Goal: Navigation & Orientation: Go to known website

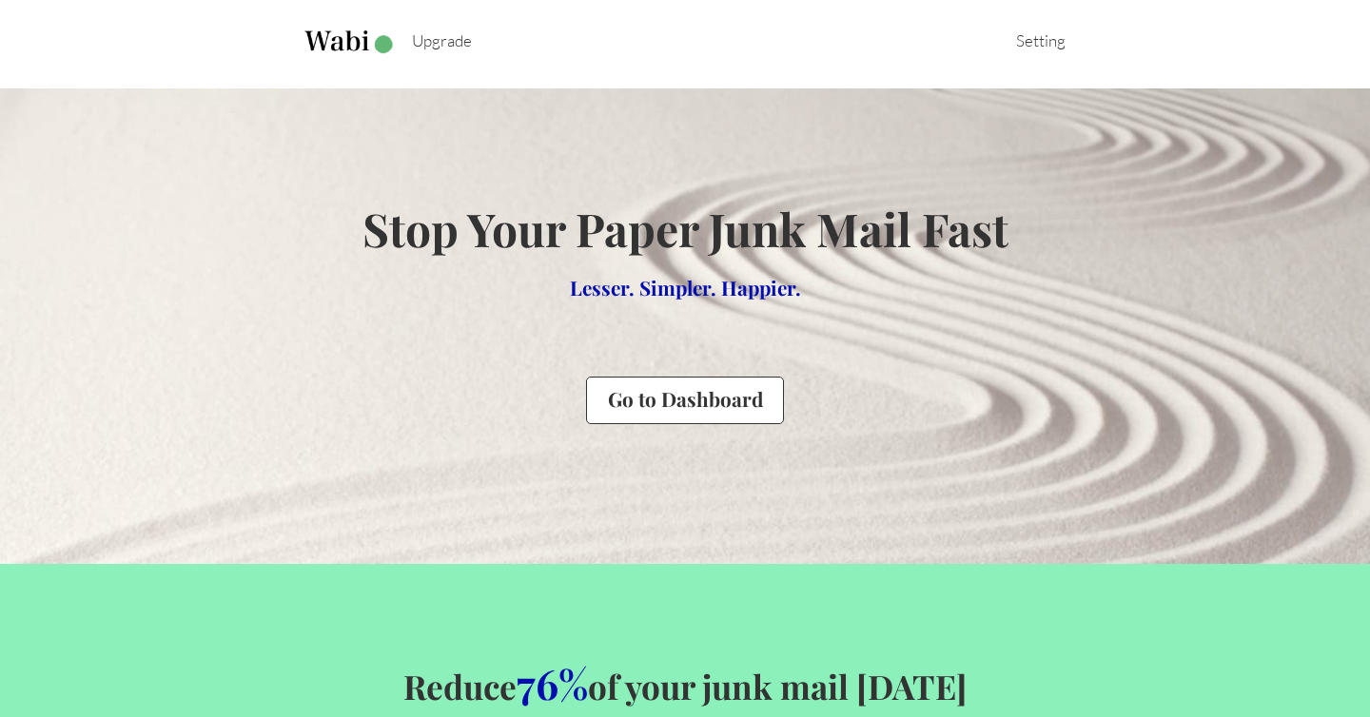
click at [1048, 41] on div "Setting" at bounding box center [1028, 40] width 76 height 20
click at [1020, 78] on li "Sign Out" at bounding box center [1019, 79] width 76 height 20
click at [744, 47] on div "Sign in" at bounding box center [685, 44] width 822 height 88
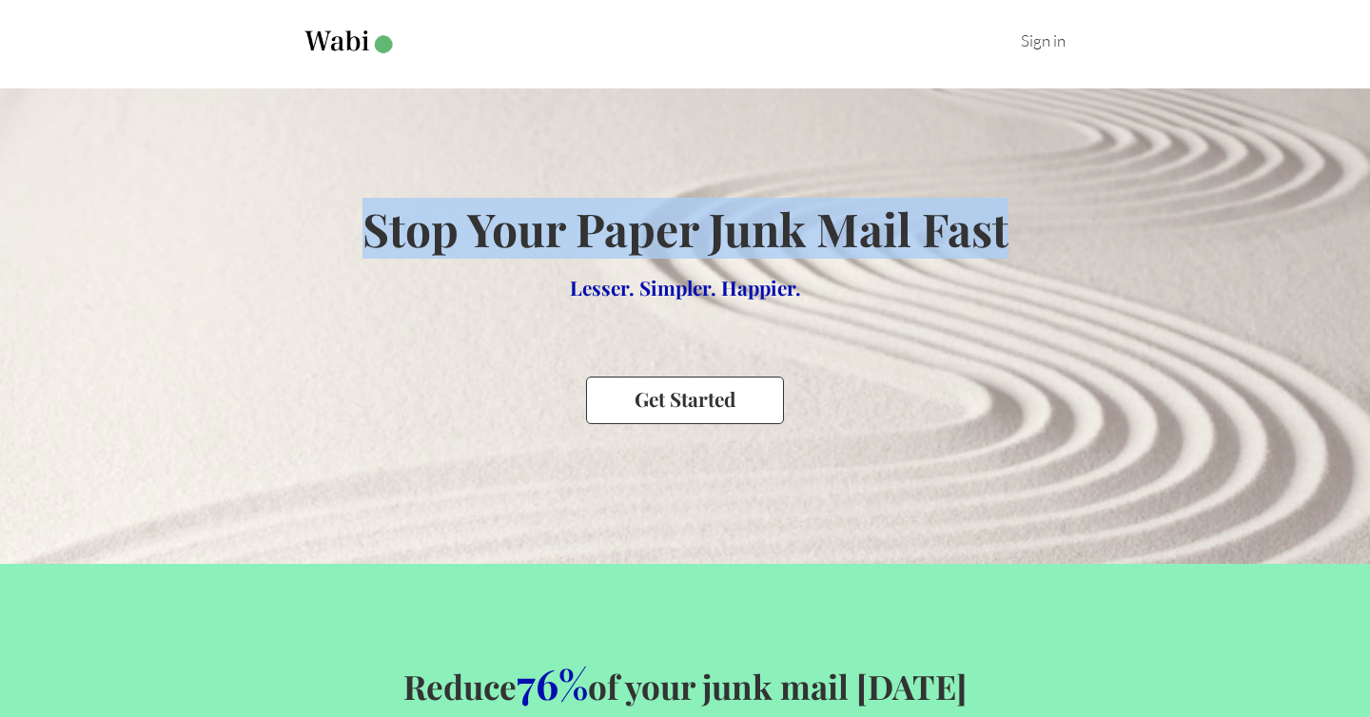
drag, startPoint x: 365, startPoint y: 232, endPoint x: 1006, endPoint y: 232, distance: 640.4
click at [1006, 232] on h1 "Stop Your Paper Junk Mail Fast" at bounding box center [686, 228] width 646 height 61
copy h1 "Stop Your Paper Junk Mail Fast"
